Goal: Find specific page/section: Find specific page/section

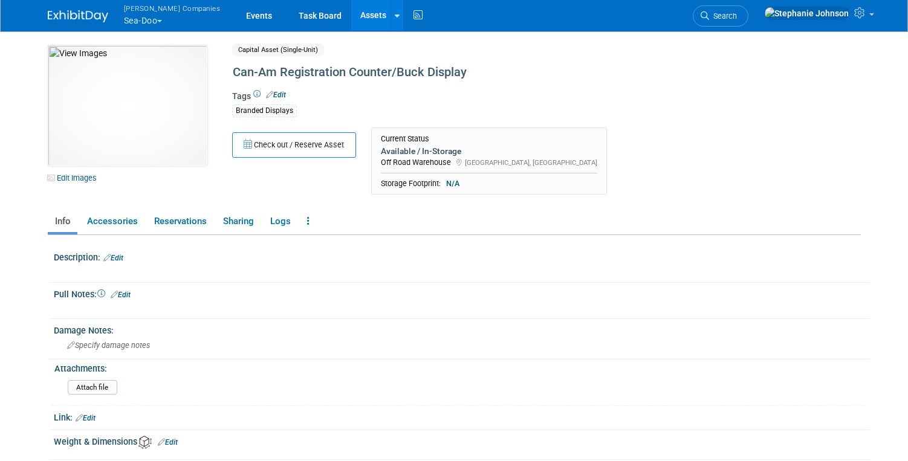
click at [164, 20] on button "[PERSON_NAME] Companies Sea-Doo" at bounding box center [179, 15] width 113 height 31
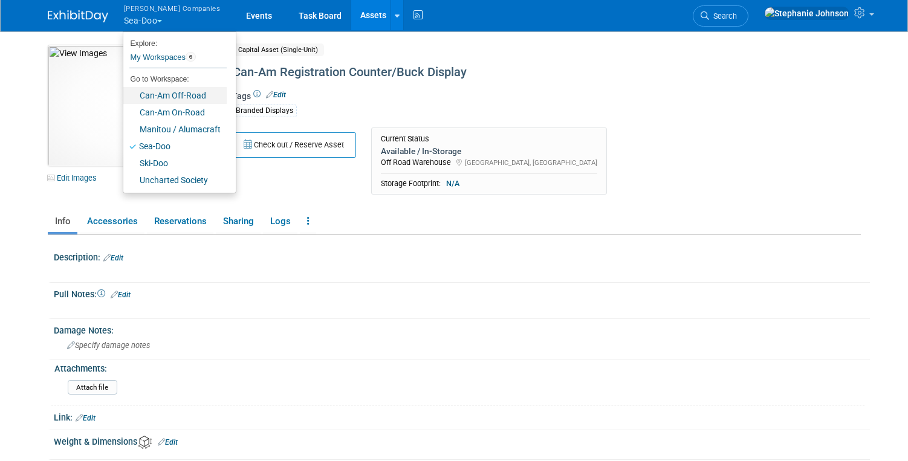
click at [172, 96] on link "Can-Am Off-Road" at bounding box center [174, 95] width 103 height 17
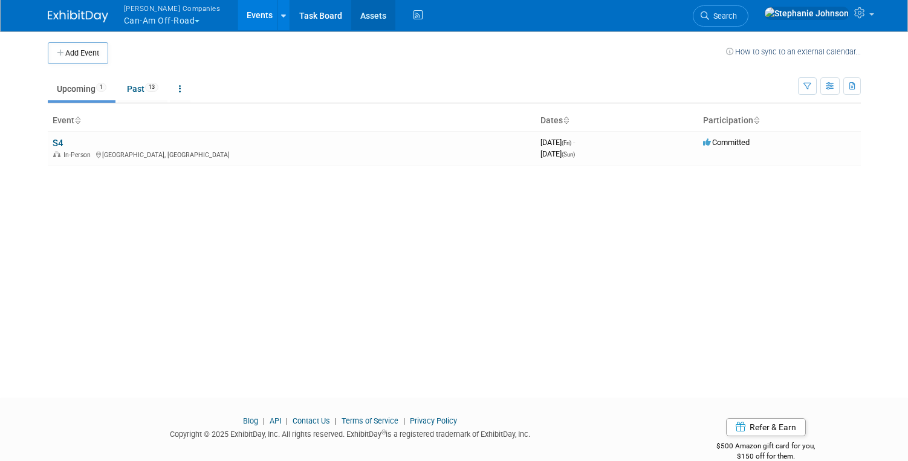
click at [365, 17] on link "Assets" at bounding box center [373, 15] width 44 height 30
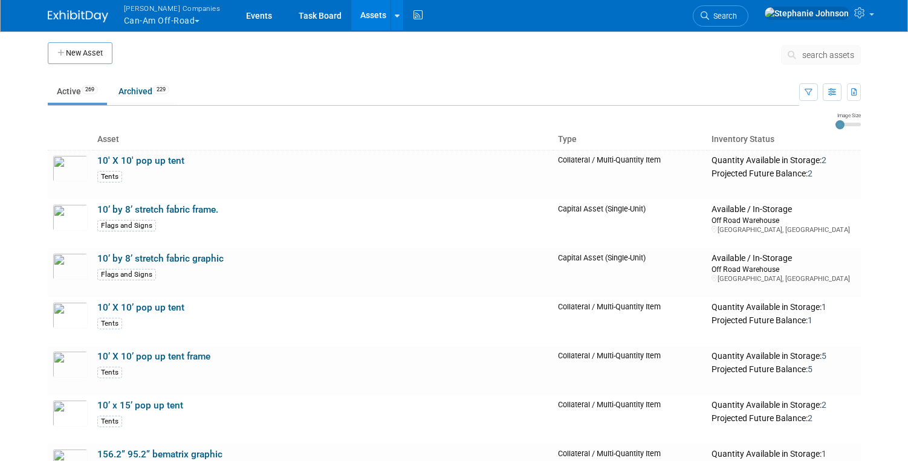
click at [812, 51] on span "search assets" at bounding box center [828, 55] width 52 height 10
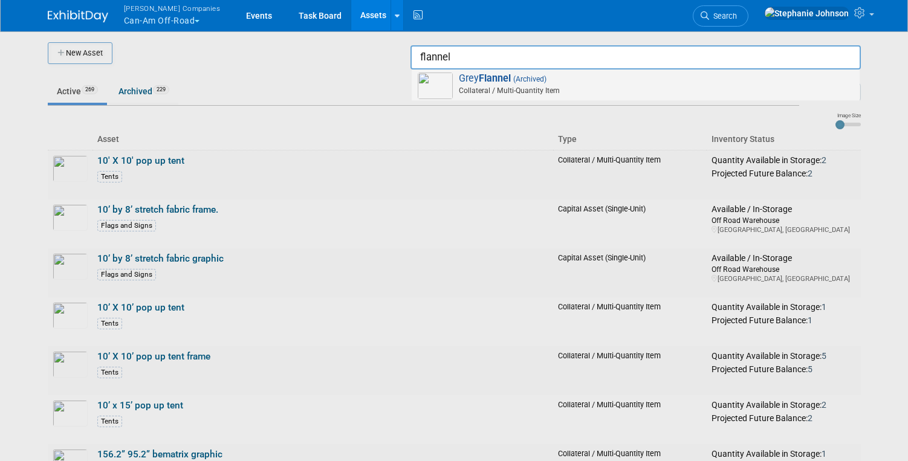
click at [475, 85] on span "Grey Flannel (Archived) Collateral / Multi-Quantity Item" at bounding box center [636, 85] width 436 height 25
type input "Grey Flannel"
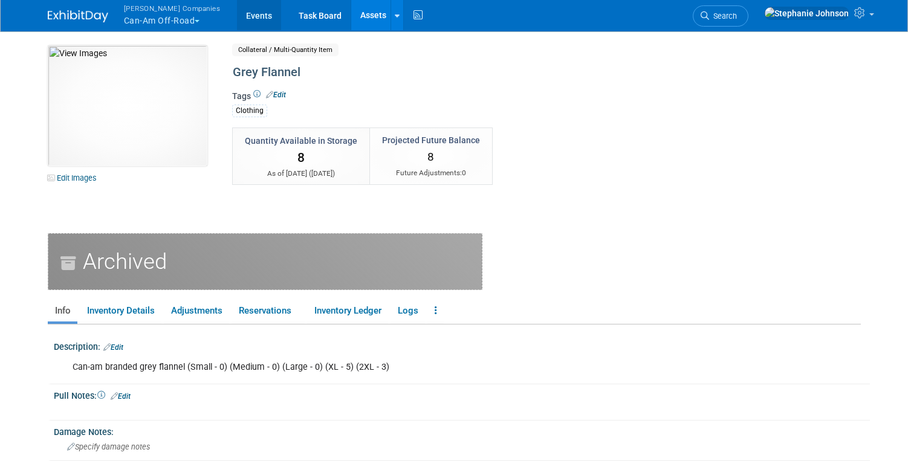
click at [237, 15] on link "Events" at bounding box center [259, 15] width 44 height 30
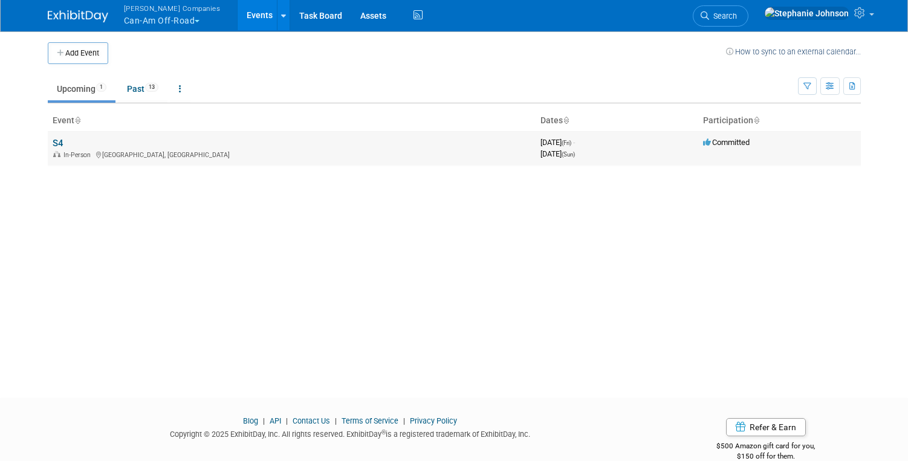
click at [60, 145] on link "S4" at bounding box center [58, 143] width 10 height 11
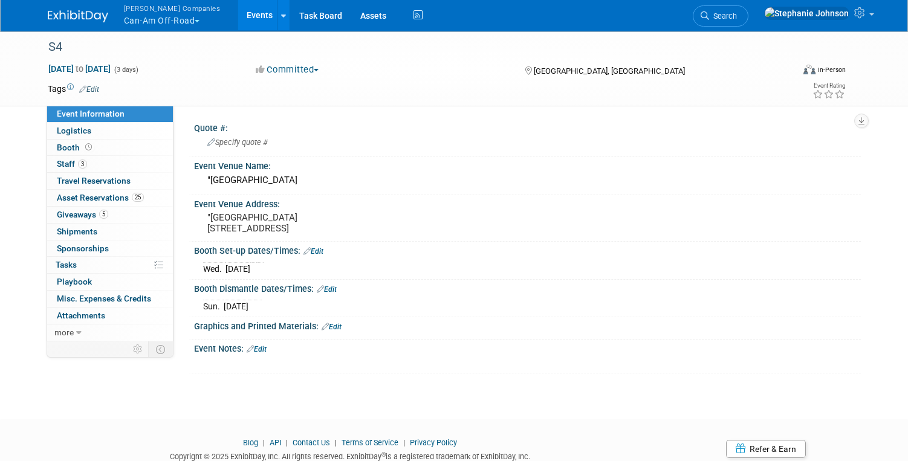
click at [238, 19] on link "Events" at bounding box center [260, 15] width 44 height 30
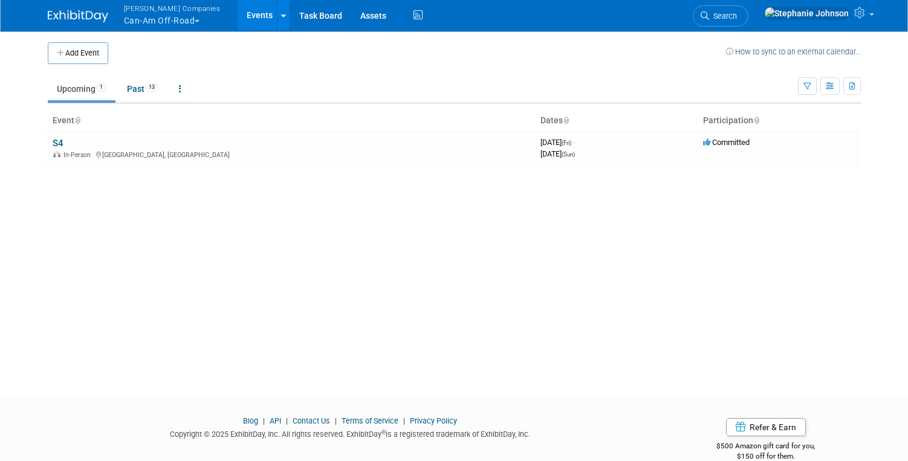
click at [210, 24] on button "[PERSON_NAME] Companies Can-Am Off-Road" at bounding box center [179, 15] width 113 height 31
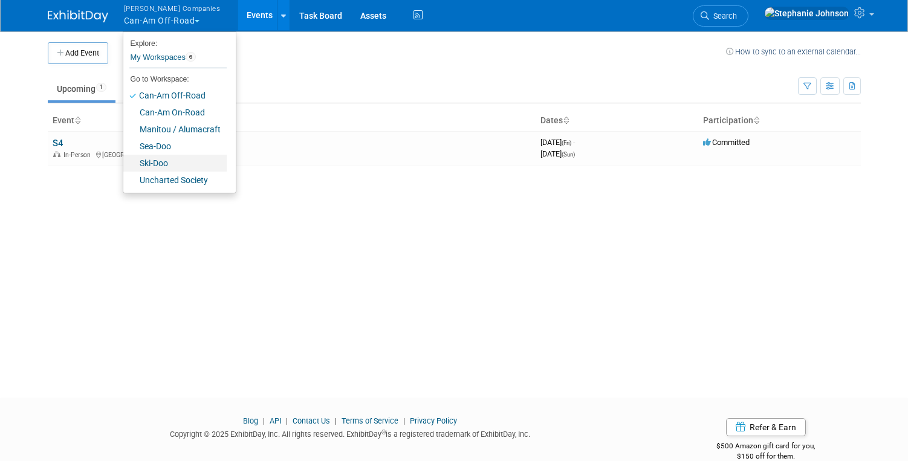
click at [164, 164] on link "Ski-Doo" at bounding box center [174, 163] width 103 height 17
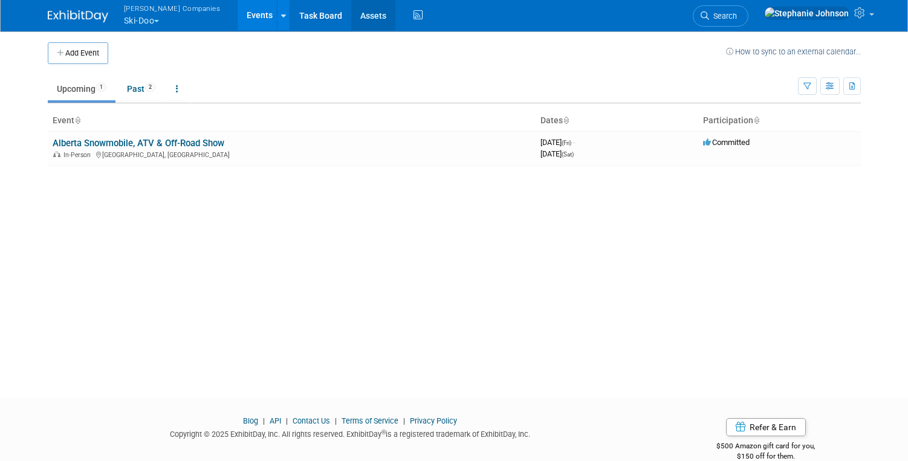
click at [351, 16] on link "Assets" at bounding box center [373, 15] width 44 height 30
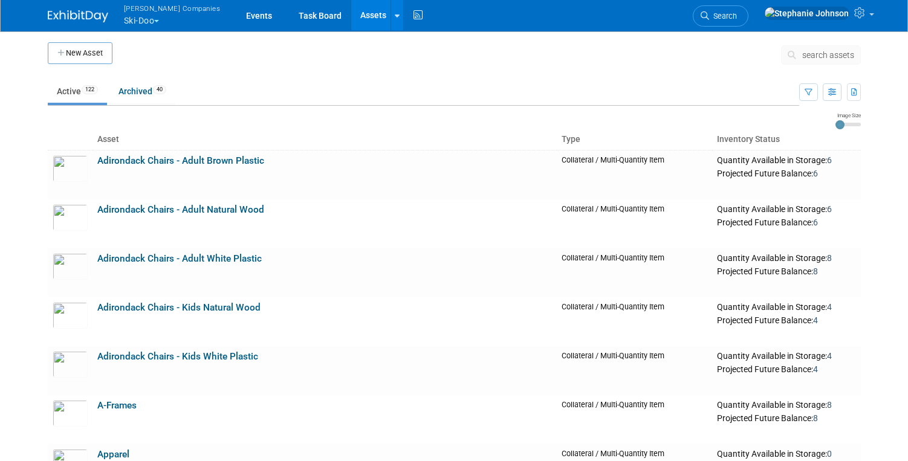
click at [836, 52] on span "search assets" at bounding box center [828, 55] width 52 height 10
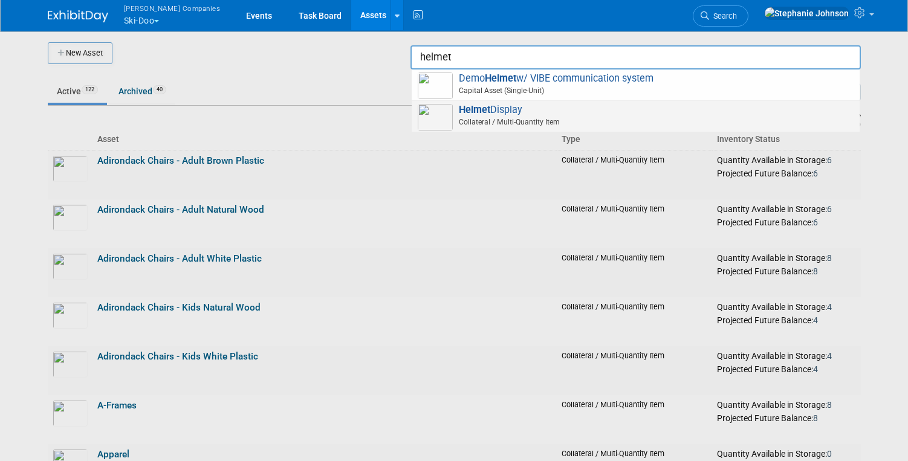
click at [605, 123] on span "Collateral / Multi-Quantity Item" at bounding box center [637, 122] width 432 height 11
type input "Helmet Display"
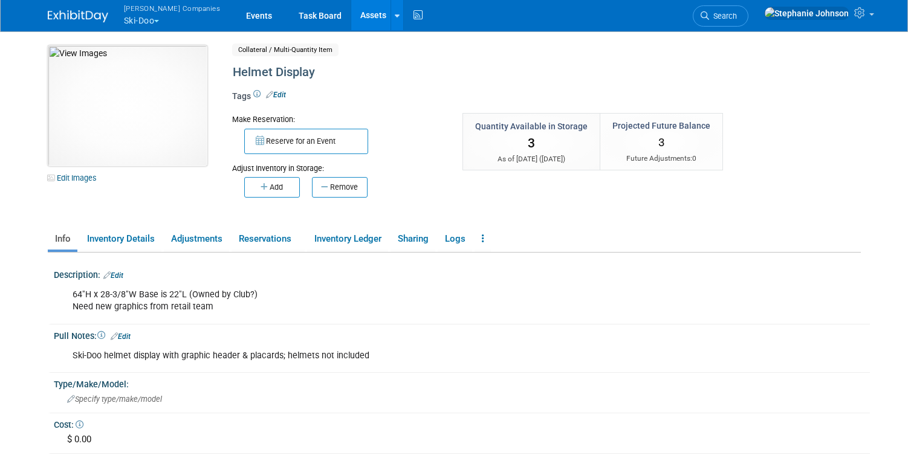
click at [126, 107] on img at bounding box center [128, 105] width 160 height 121
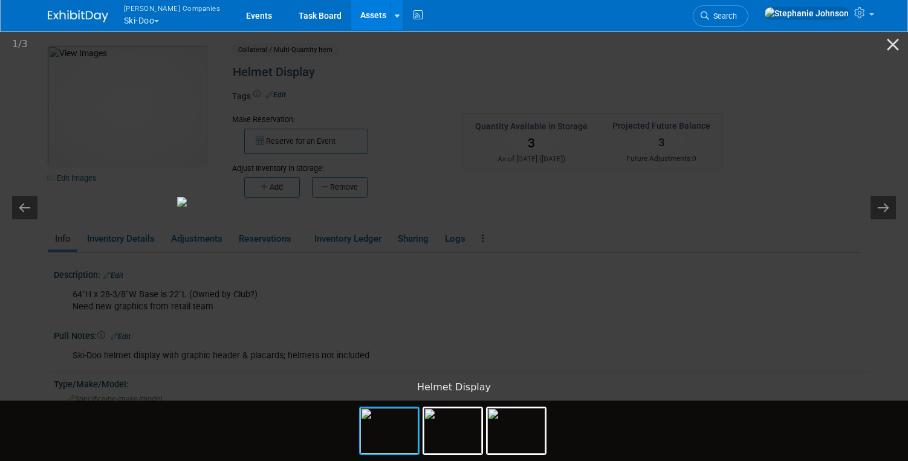
click at [225, 124] on picture at bounding box center [283, 201] width 908 height 347
click at [24, 129] on picture at bounding box center [454, 201] width 908 height 347
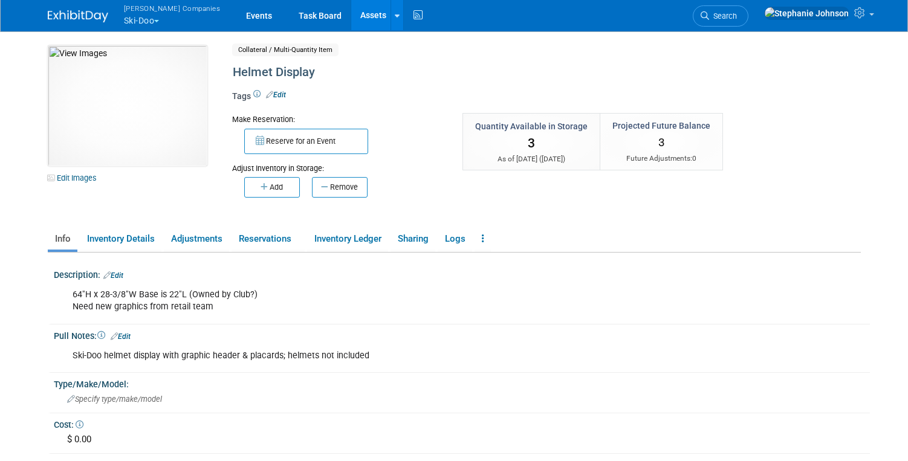
click at [190, 309] on div "64"H x 28-3/8"W Base is 22"L (Owned by Club?) Need new graphics from retail team" at bounding box center [390, 301] width 652 height 36
click at [275, 308] on div "64"H x 28-3/8"W Base is 22"L (Owned by Club?) Need new graphics from retail team" at bounding box center [390, 301] width 652 height 36
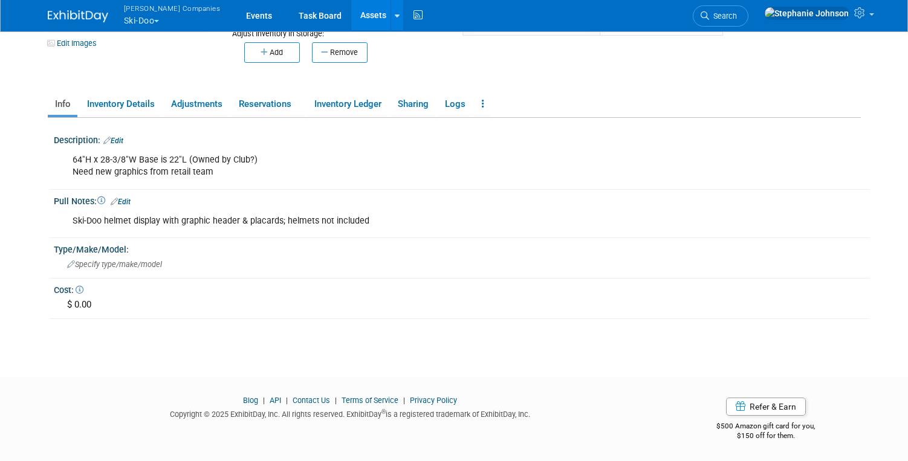
scroll to position [135, 0]
